Goal: Transaction & Acquisition: Purchase product/service

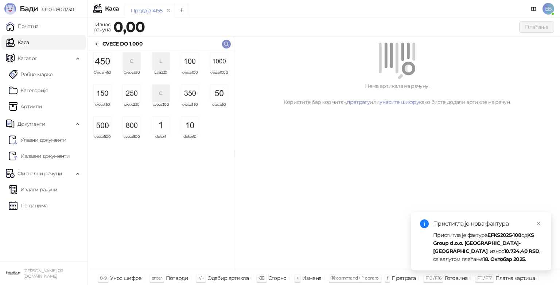
click at [224, 63] on img "grid" at bounding box center [218, 60] width 17 height 17
click at [222, 63] on img "grid" at bounding box center [218, 60] width 17 height 17
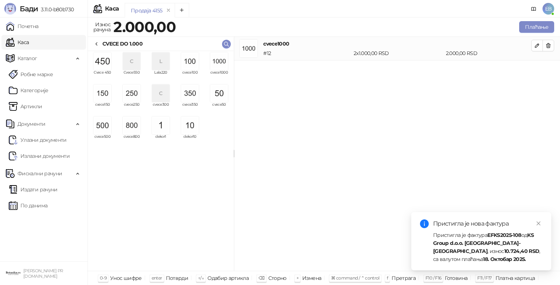
click at [104, 122] on img "grid" at bounding box center [102, 125] width 17 height 17
click at [136, 94] on img "grid" at bounding box center [131, 93] width 17 height 17
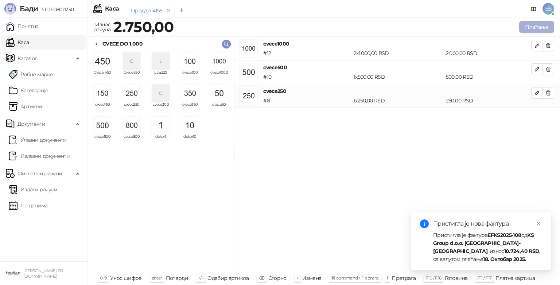
click at [540, 28] on button "Плаћање" at bounding box center [536, 27] width 35 height 12
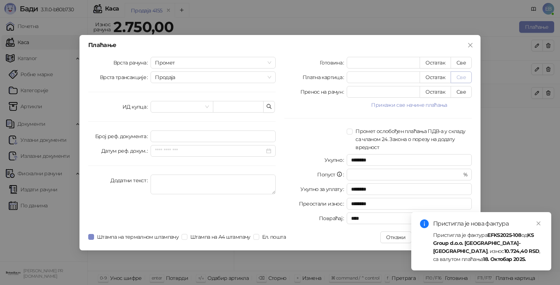
click at [460, 77] on button "Све" at bounding box center [461, 77] width 21 height 12
type input "****"
click at [540, 222] on icon "close" at bounding box center [538, 223] width 5 height 5
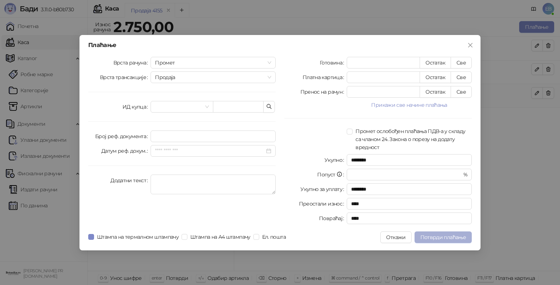
click at [454, 236] on span "Потврди плаћање" at bounding box center [443, 237] width 46 height 7
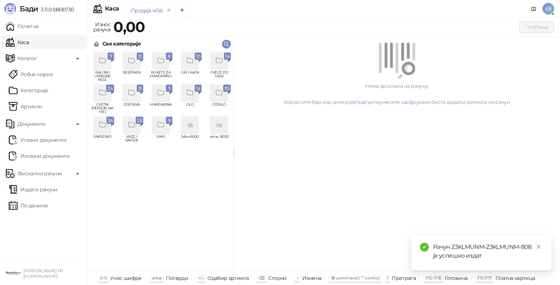
click at [138, 64] on div "grid" at bounding box center [131, 60] width 17 height 17
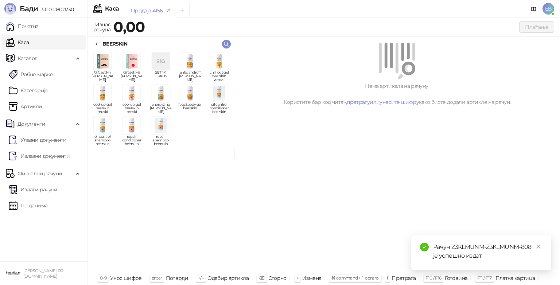
click at [135, 94] on img "grid" at bounding box center [131, 93] width 17 height 17
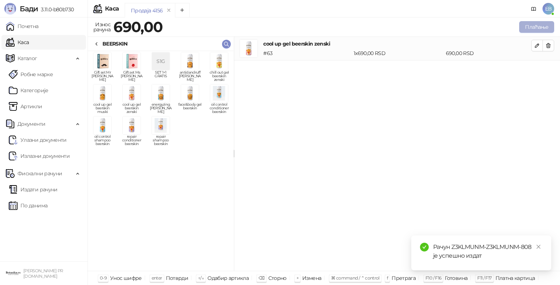
click at [531, 28] on button "Плаћање" at bounding box center [536, 27] width 35 height 12
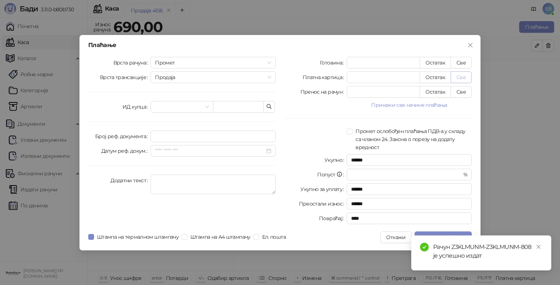
click at [462, 77] on button "Све" at bounding box center [461, 77] width 21 height 12
type input "***"
type input "****"
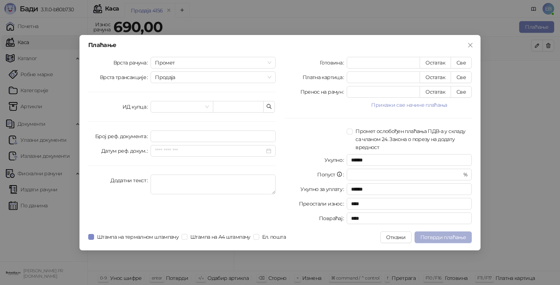
click at [448, 236] on span "Потврди плаћање" at bounding box center [443, 237] width 46 height 7
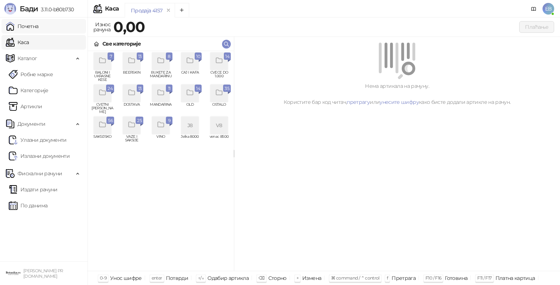
click at [28, 30] on link "Почетна" at bounding box center [22, 26] width 33 height 15
